Goal: Task Accomplishment & Management: Manage account settings

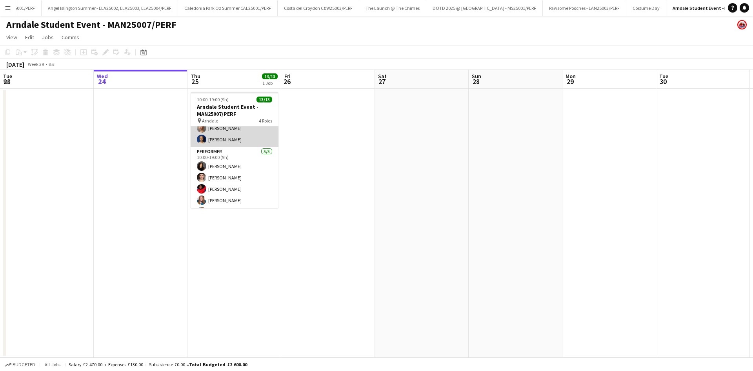
scroll to position [128, 0]
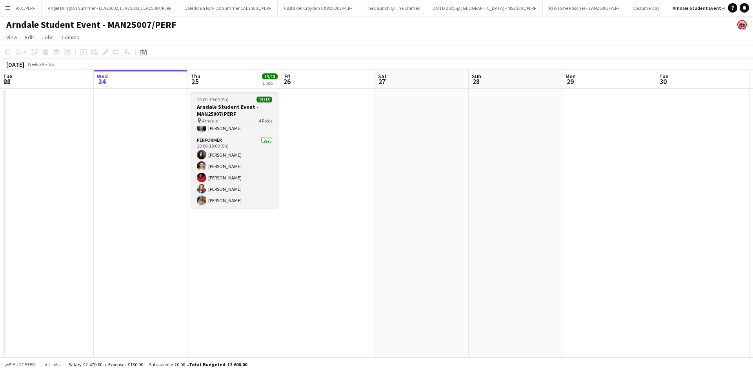
click at [216, 108] on h3 "Arndale Student Event - MAN25007/PERF" at bounding box center [235, 110] width 88 height 14
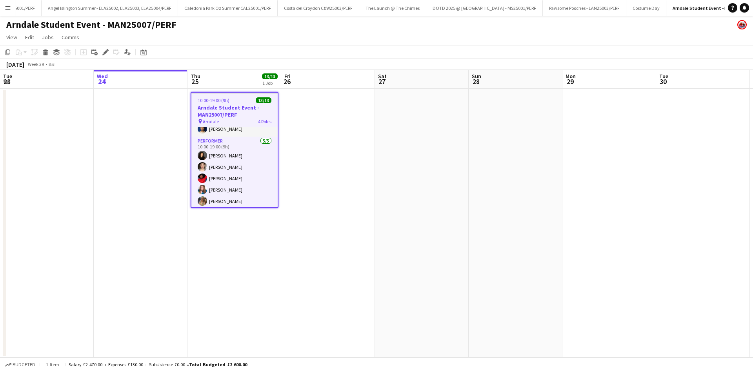
drag, startPoint x: 222, startPoint y: 105, endPoint x: 214, endPoint y: 102, distance: 8.3
click at [214, 102] on span "10:00-19:00 (9h)" at bounding box center [214, 100] width 32 height 6
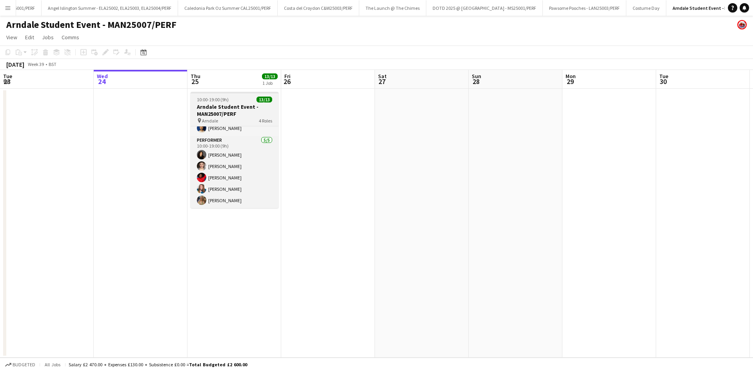
click at [215, 106] on h3 "Arndale Student Event - MAN25007/PERF" at bounding box center [235, 110] width 88 height 14
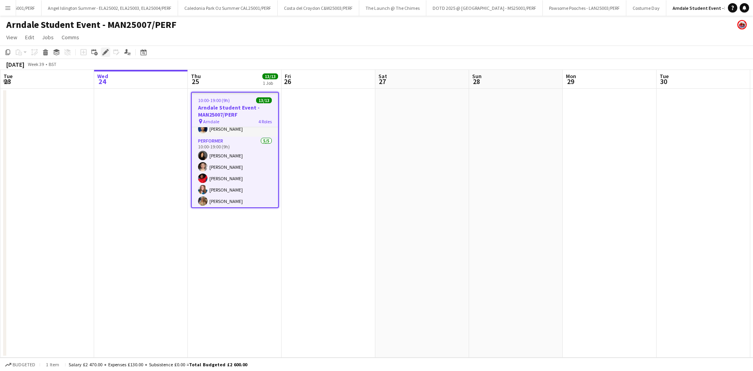
click at [104, 55] on icon "Edit" at bounding box center [105, 52] width 6 height 6
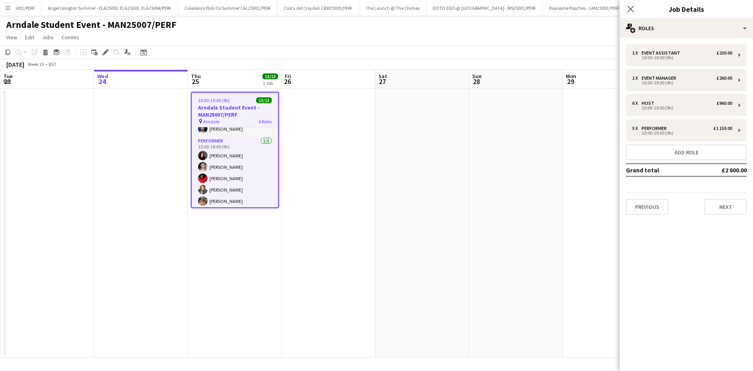
click at [724, 215] on div "1 x Event Assistant £230.00 10:00-19:00 (9h) 1 x Event Manager £260.00 10:00-19…" at bounding box center [686, 129] width 133 height 183
click at [724, 212] on button "Next" at bounding box center [726, 207] width 42 height 16
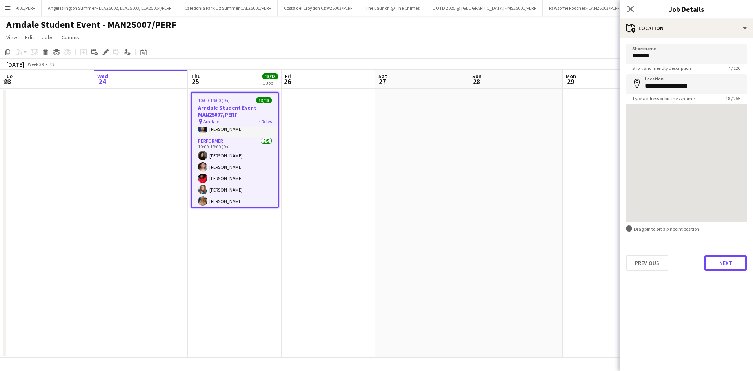
click at [735, 263] on button "Next" at bounding box center [726, 263] width 42 height 16
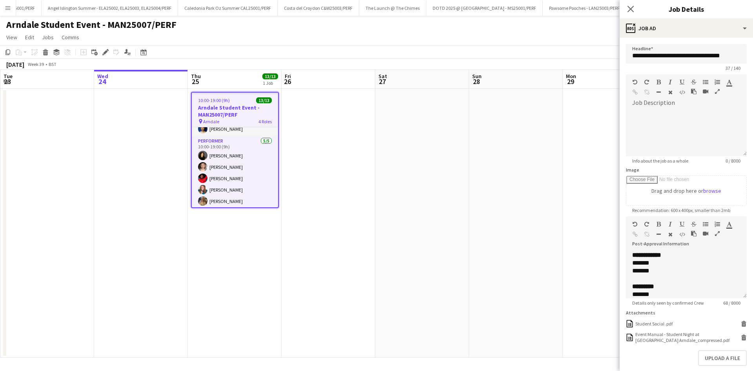
scroll to position [39, 0]
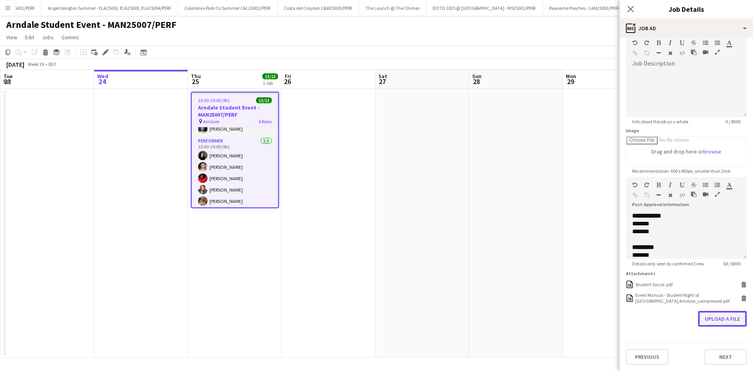
click at [726, 321] on button "Upload a file" at bounding box center [722, 319] width 49 height 16
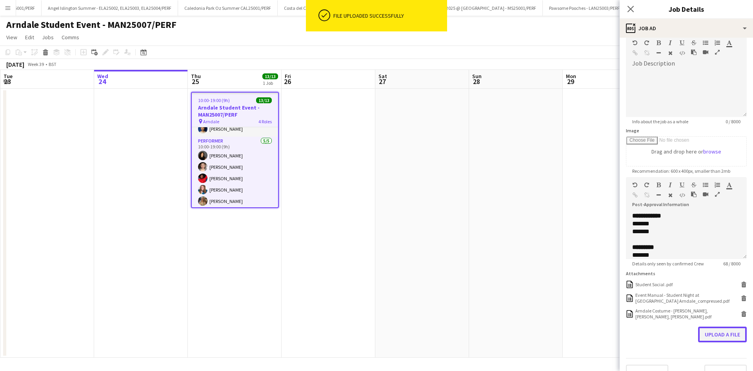
click at [729, 334] on button "Upload a file" at bounding box center [722, 334] width 49 height 16
click at [634, 5] on app-icon "Close pop-in" at bounding box center [630, 9] width 11 height 11
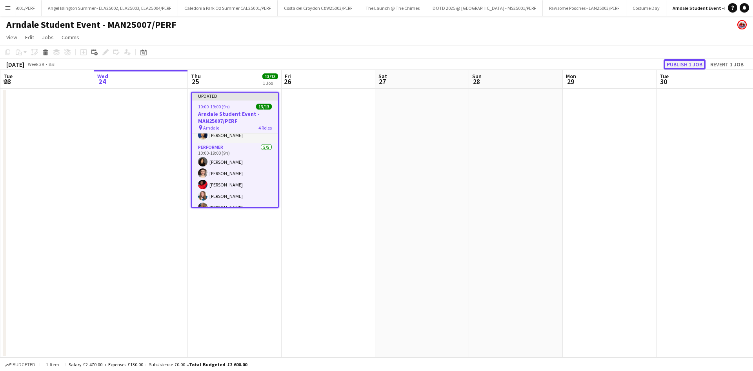
click at [688, 62] on button "Publish 1 job" at bounding box center [685, 64] width 42 height 10
